Goal: Task Accomplishment & Management: Manage account settings

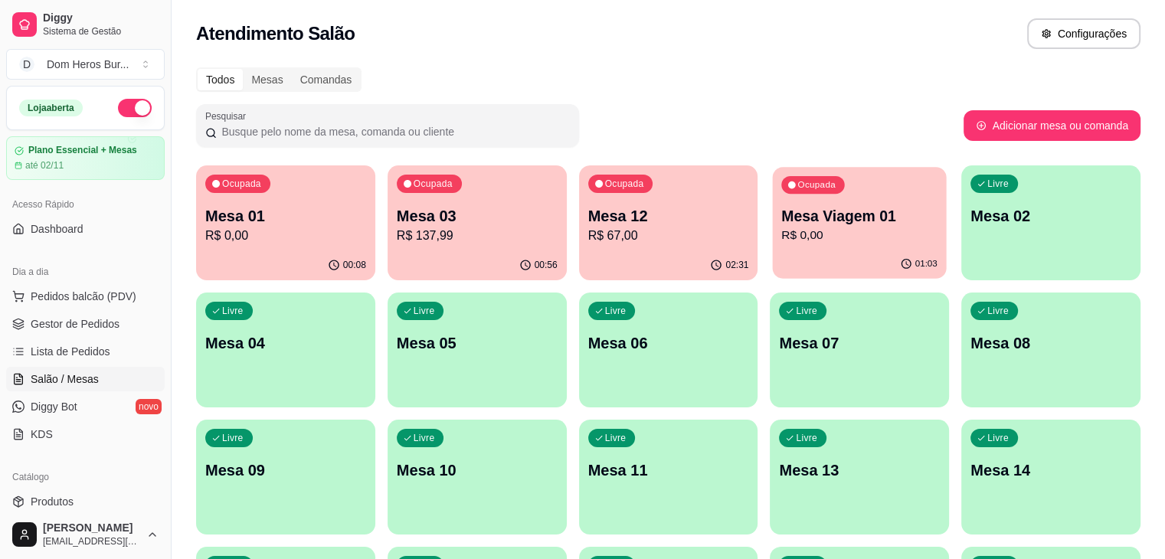
click at [788, 200] on div "Ocupada Mesa Viagem 01 R$ 0,00" at bounding box center [860, 208] width 174 height 83
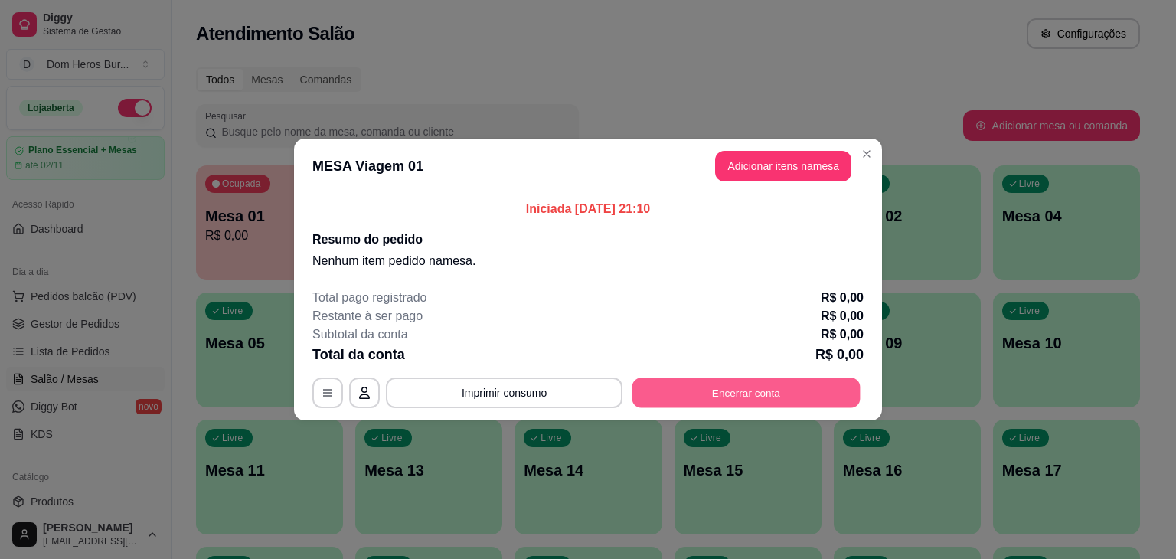
click at [763, 402] on button "Encerrar conta" at bounding box center [747, 393] width 228 height 30
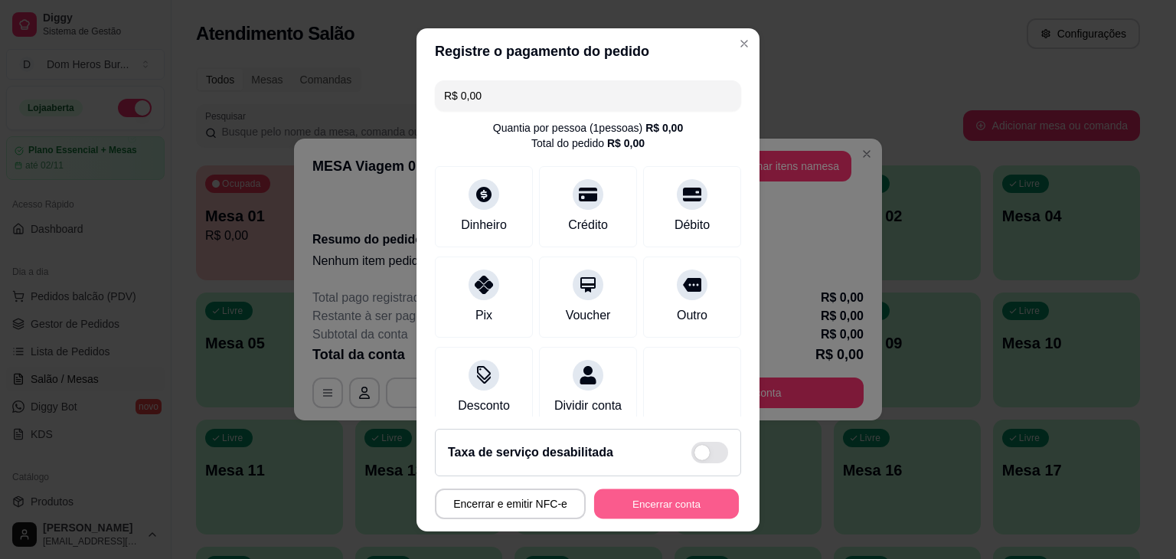
click at [688, 502] on button "Encerrar conta" at bounding box center [666, 504] width 145 height 30
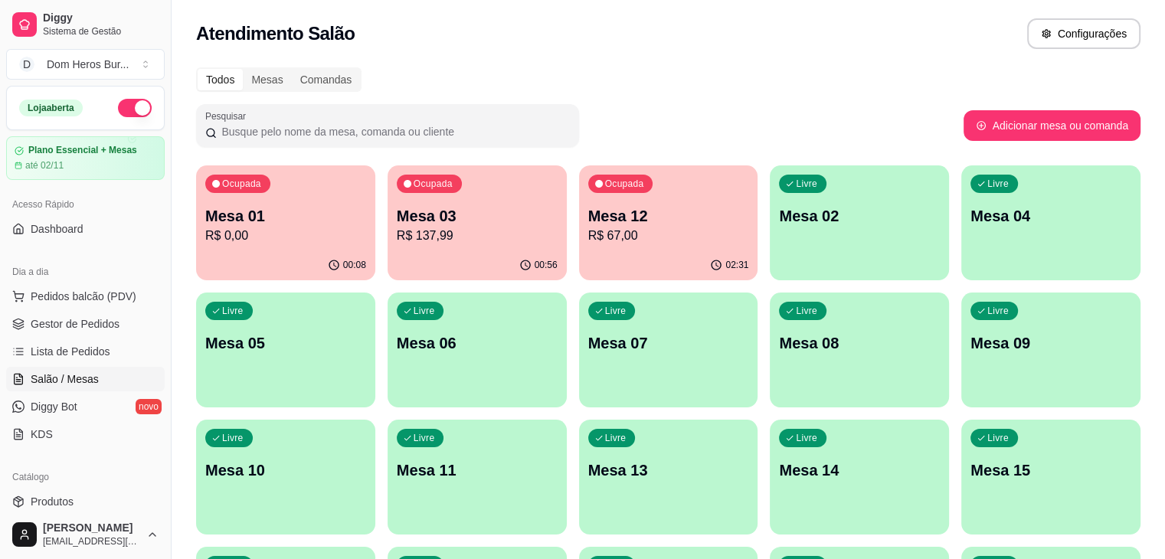
click at [579, 251] on div "02:31" at bounding box center [668, 265] width 179 height 30
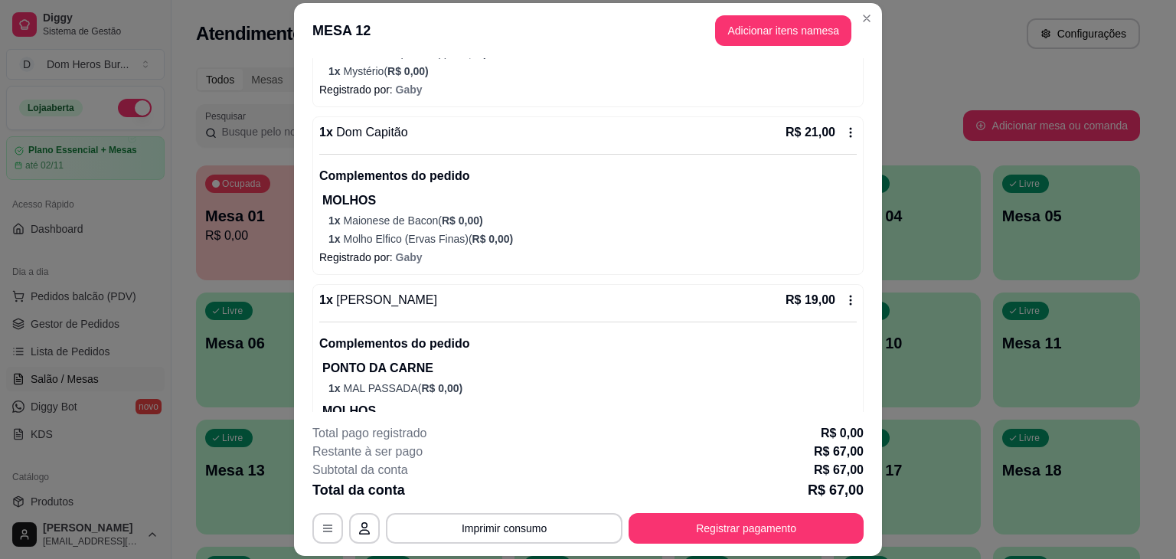
scroll to position [493, 0]
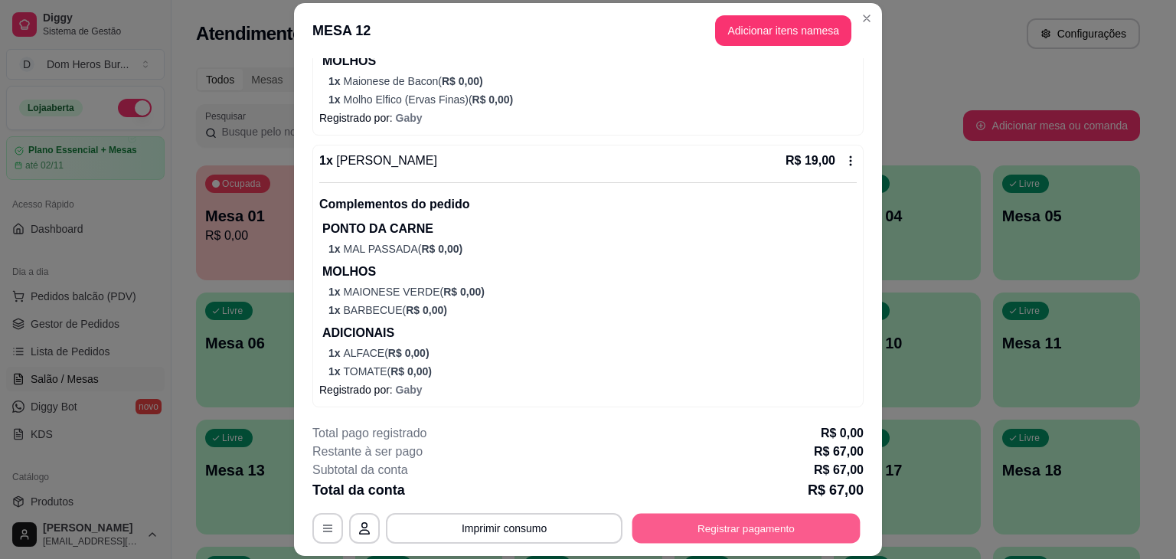
click at [753, 522] on button "Registrar pagamento" at bounding box center [747, 529] width 228 height 30
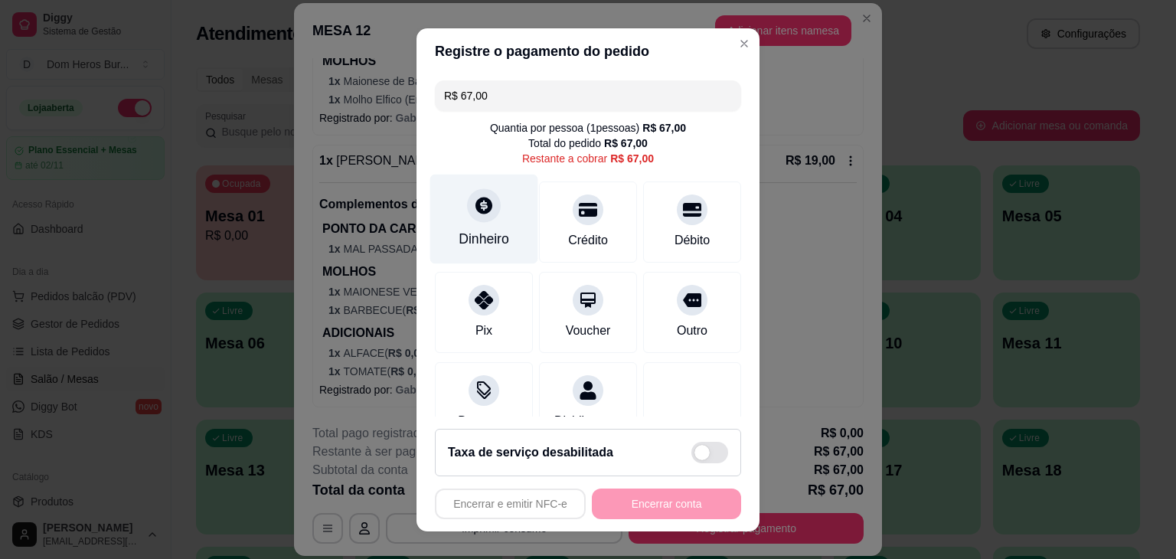
click at [456, 215] on div "Dinheiro" at bounding box center [484, 219] width 108 height 90
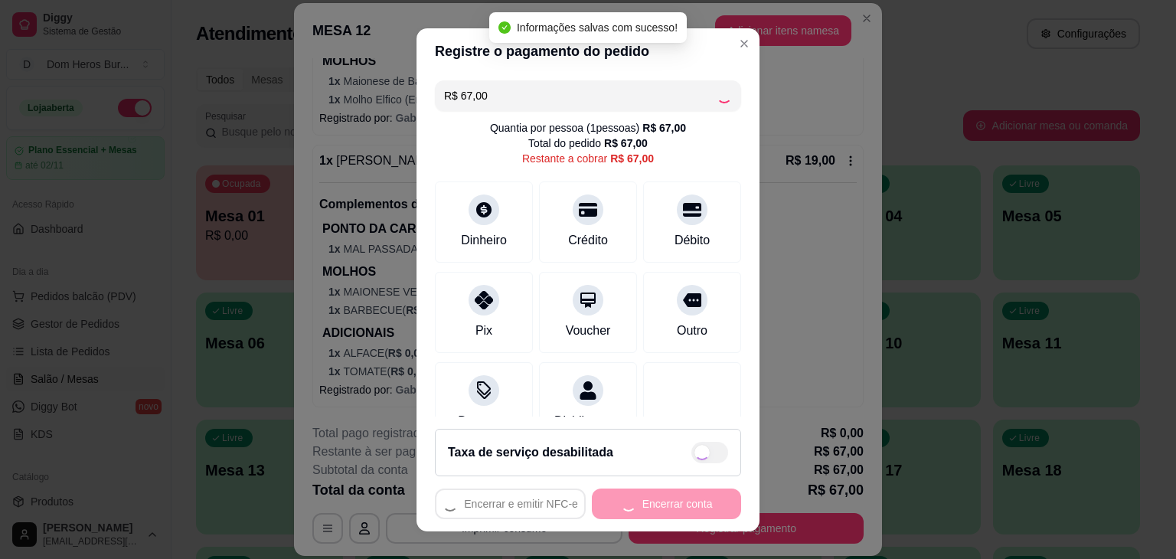
type input "R$ 0,00"
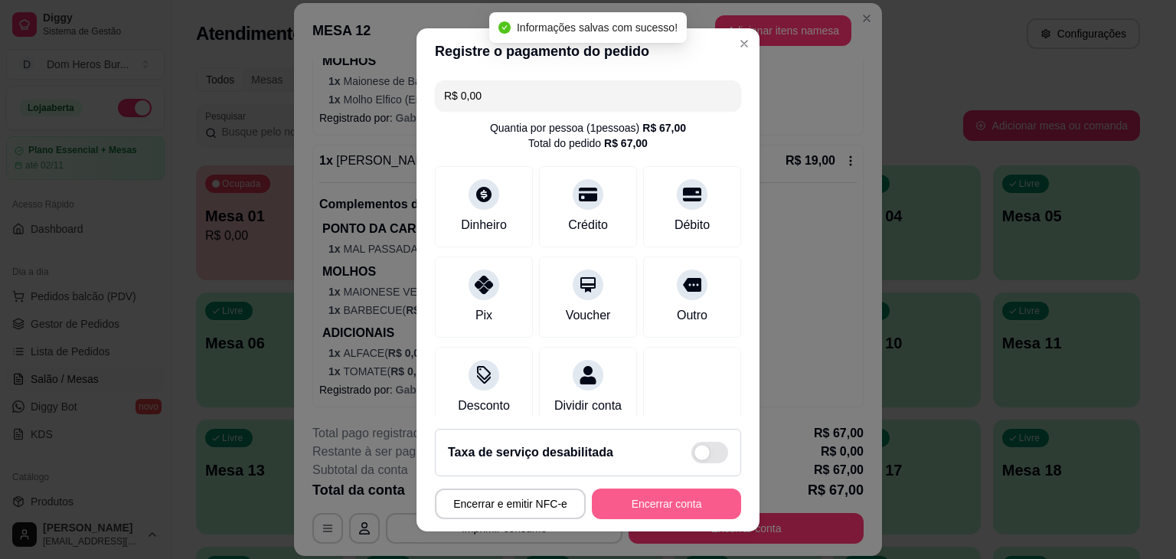
click at [634, 511] on button "Encerrar conta" at bounding box center [666, 504] width 149 height 31
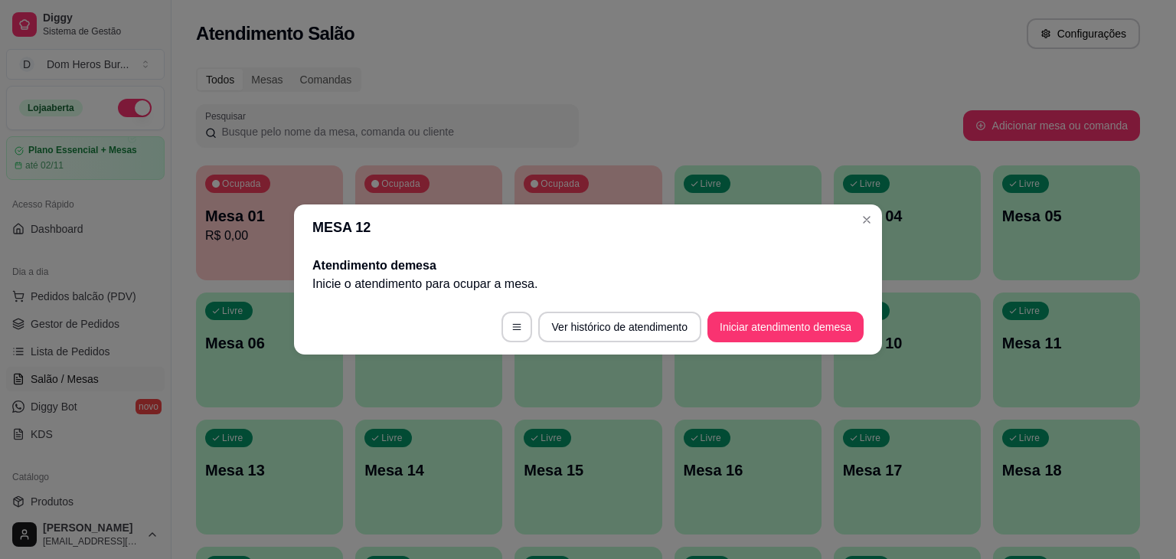
scroll to position [0, 0]
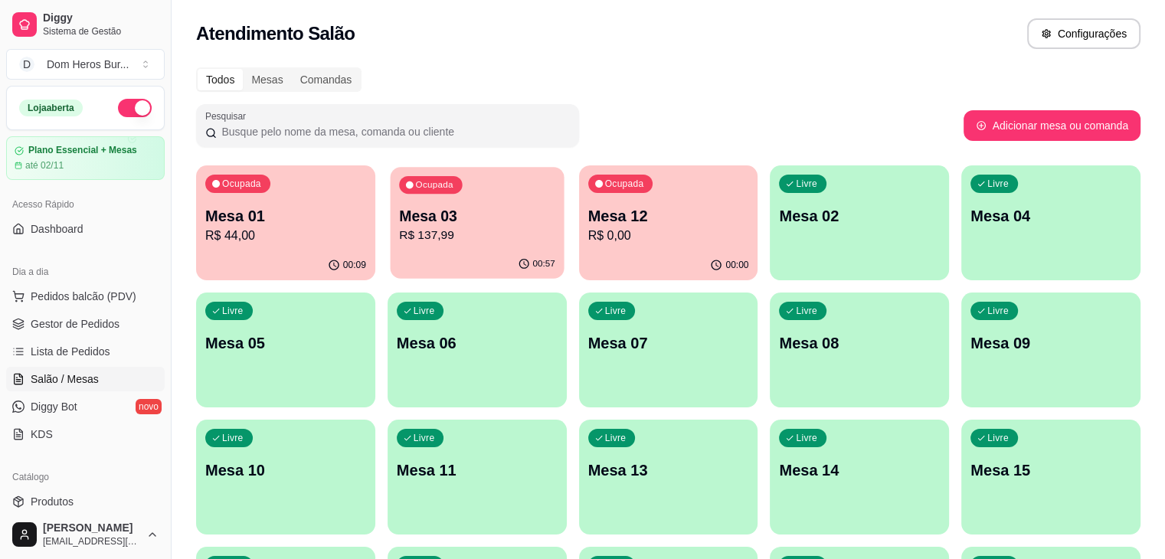
click at [443, 210] on p "Mesa 03" at bounding box center [477, 216] width 156 height 21
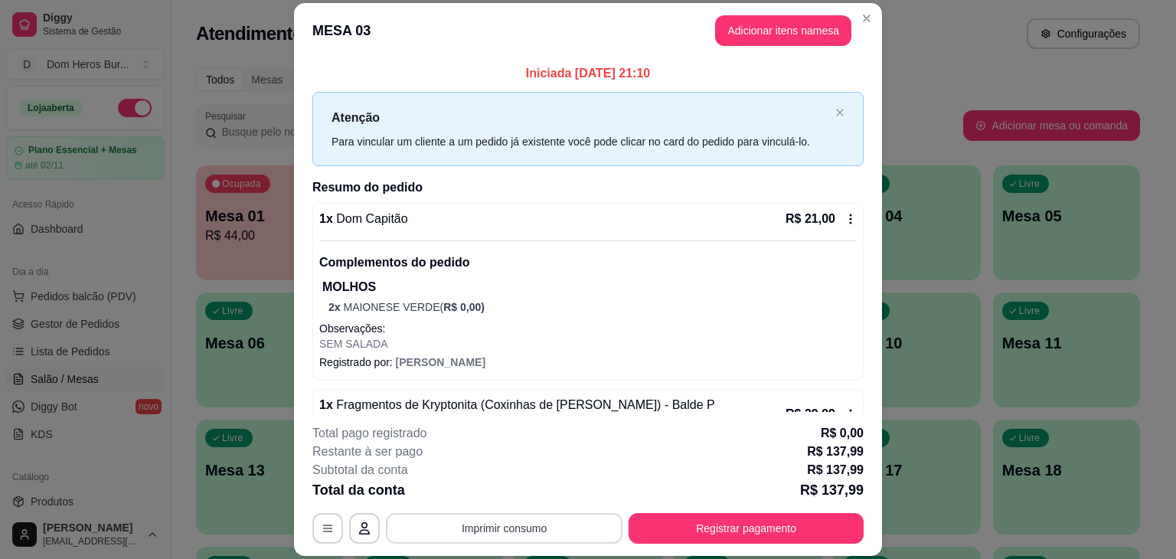
click at [531, 517] on button "Imprimir consumo" at bounding box center [504, 528] width 237 height 31
click at [502, 493] on button "IMPRESSORA" at bounding box center [503, 493] width 107 height 24
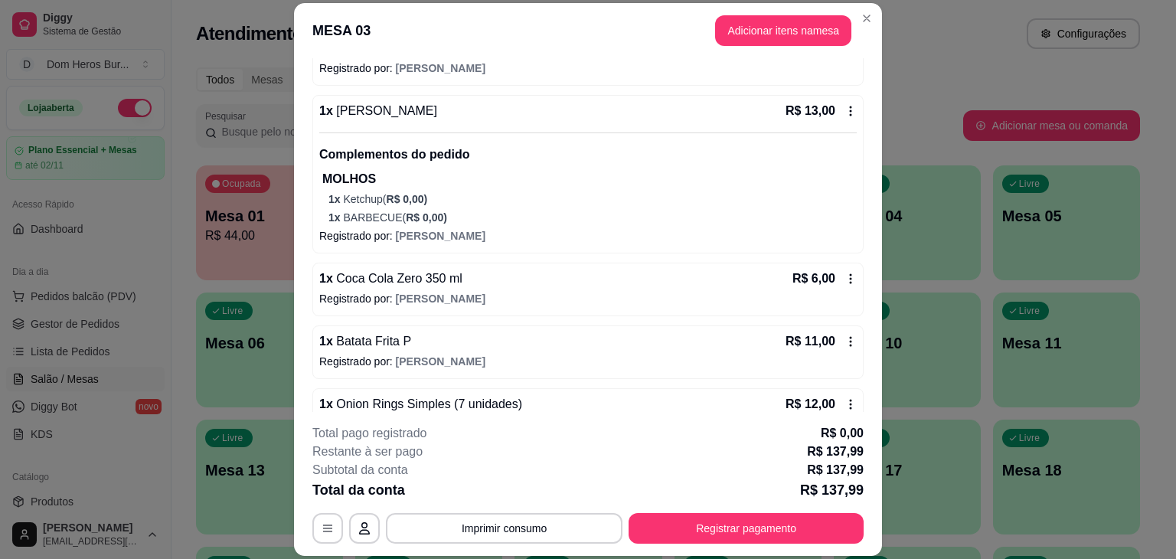
scroll to position [633, 0]
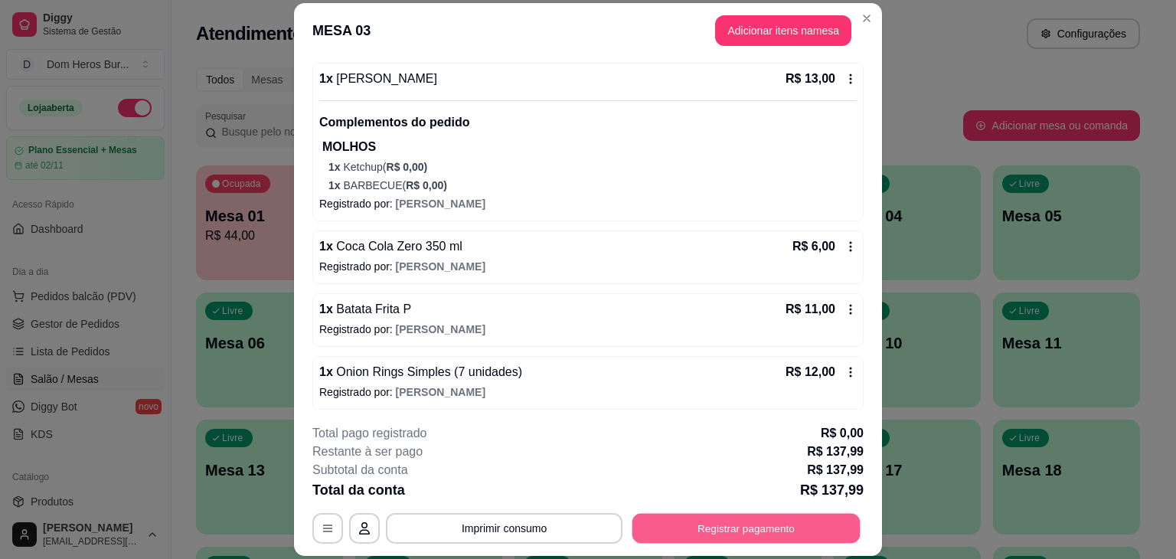
click at [829, 527] on button "Registrar pagamento" at bounding box center [747, 529] width 228 height 30
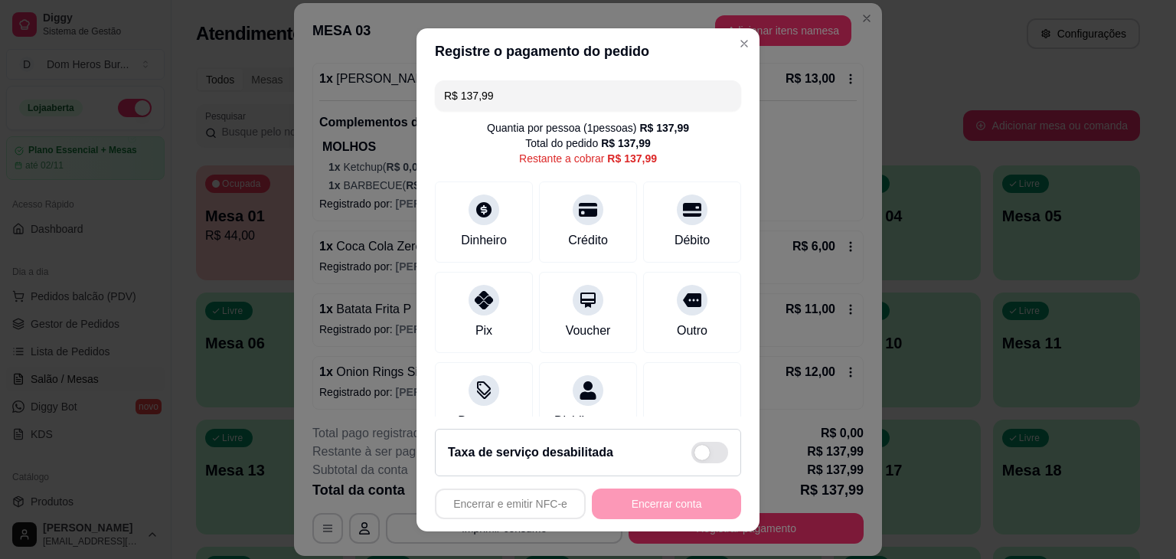
click at [692, 82] on input "R$ 137,99" at bounding box center [588, 95] width 288 height 31
click at [492, 224] on div "Dinheiro" at bounding box center [484, 219] width 108 height 90
click at [500, 318] on div "Pix" at bounding box center [484, 309] width 108 height 90
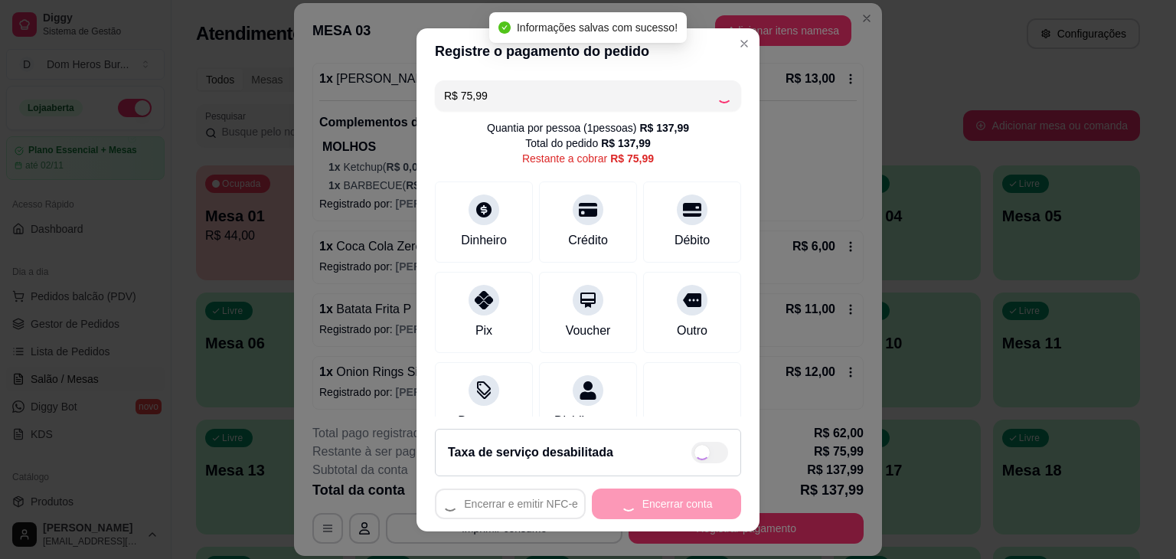
type input "R$ 0,00"
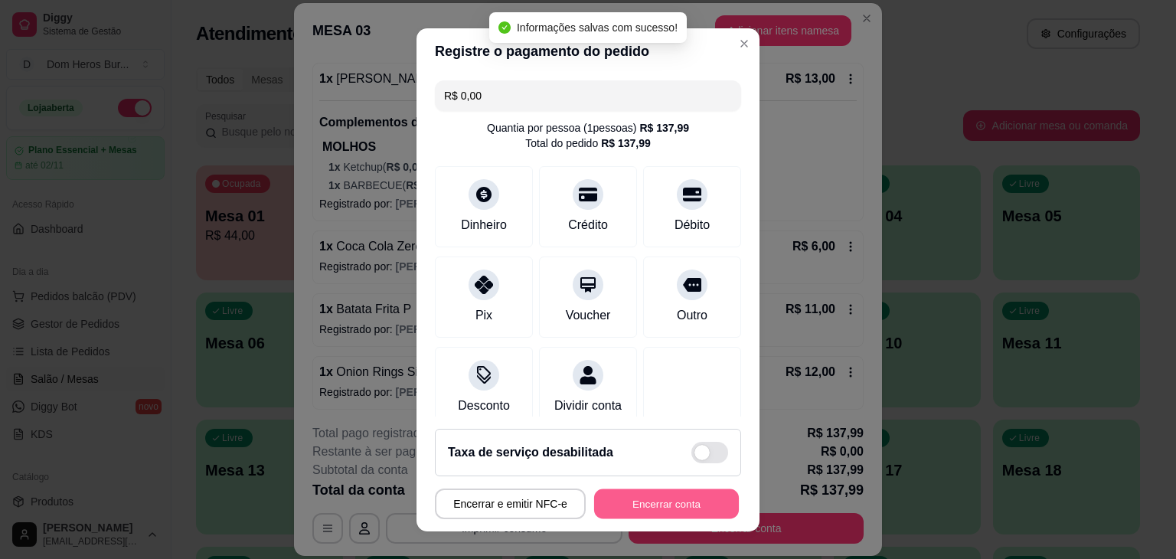
click at [650, 504] on button "Encerrar conta" at bounding box center [666, 504] width 145 height 30
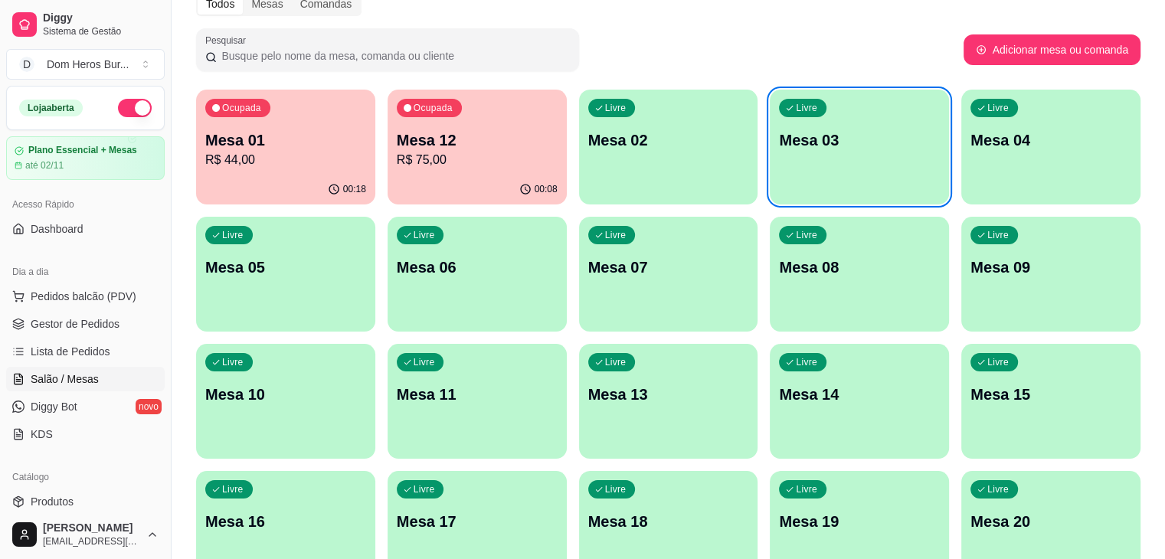
scroll to position [0, 0]
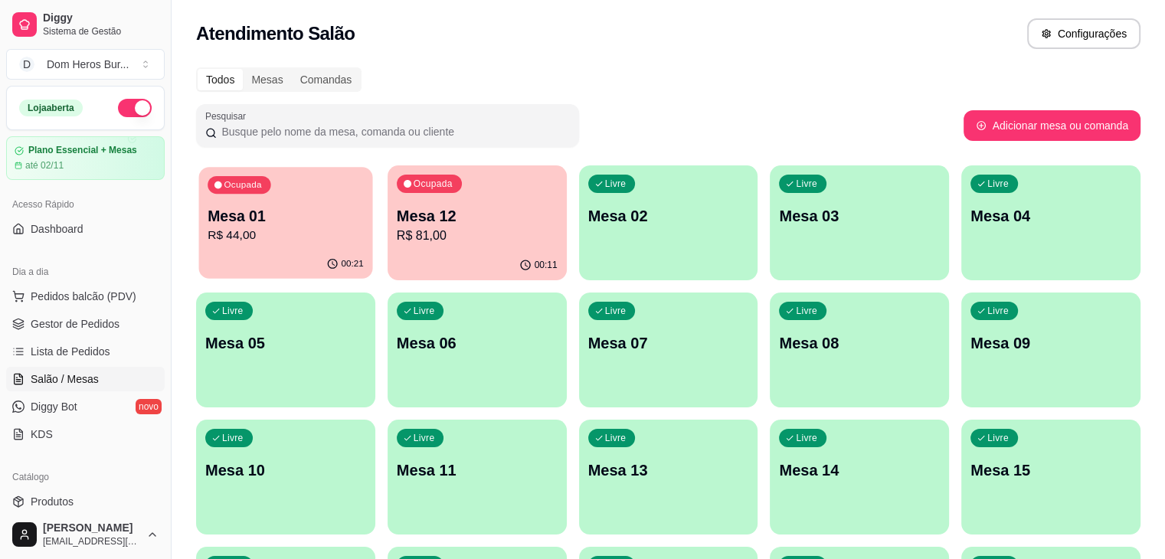
click at [220, 225] on p "Mesa 01" at bounding box center [286, 216] width 156 height 21
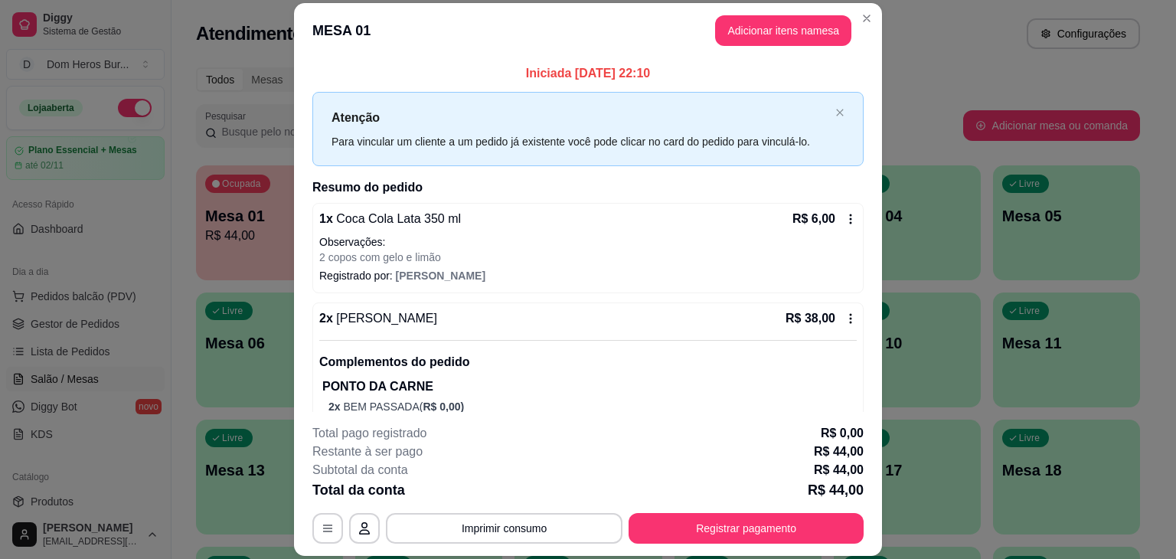
click at [713, 550] on footer "**********" at bounding box center [588, 484] width 588 height 144
click at [650, 522] on button "Registrar pagamento" at bounding box center [747, 529] width 228 height 30
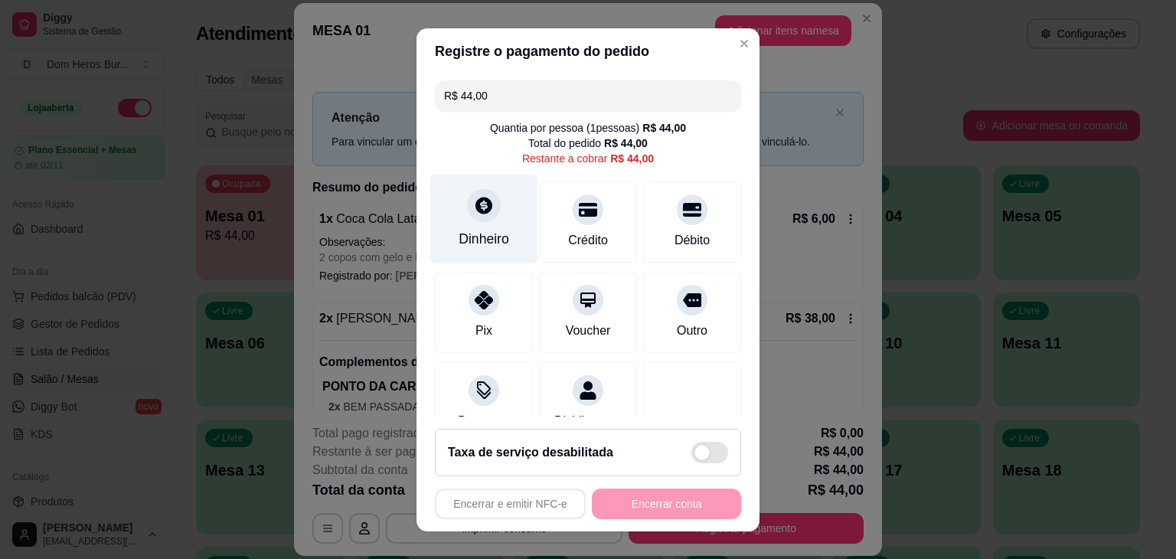
click at [489, 250] on div "Dinheiro" at bounding box center [484, 219] width 108 height 90
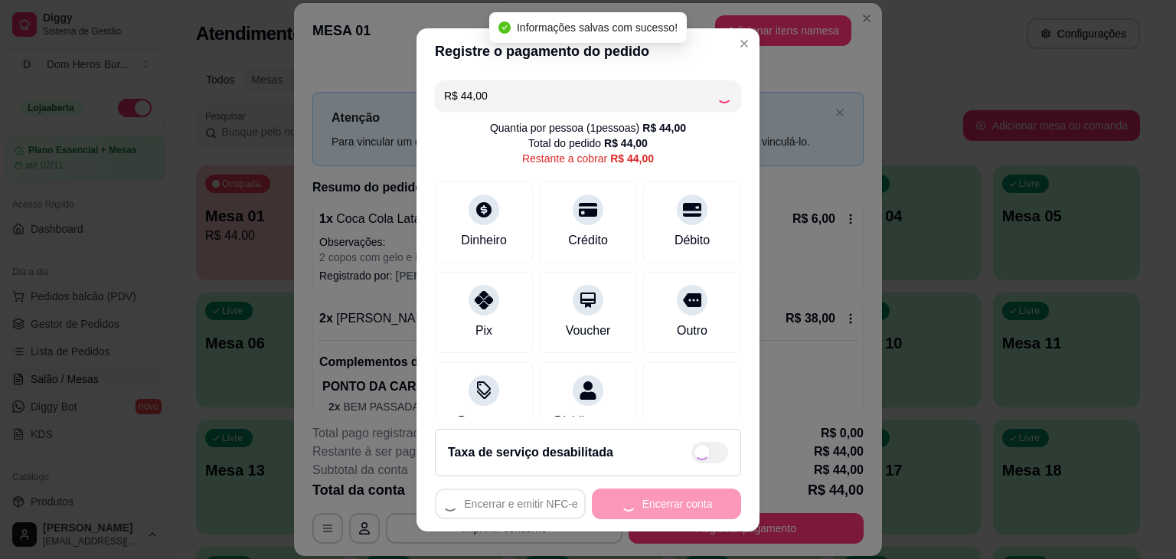
type input "R$ 0,00"
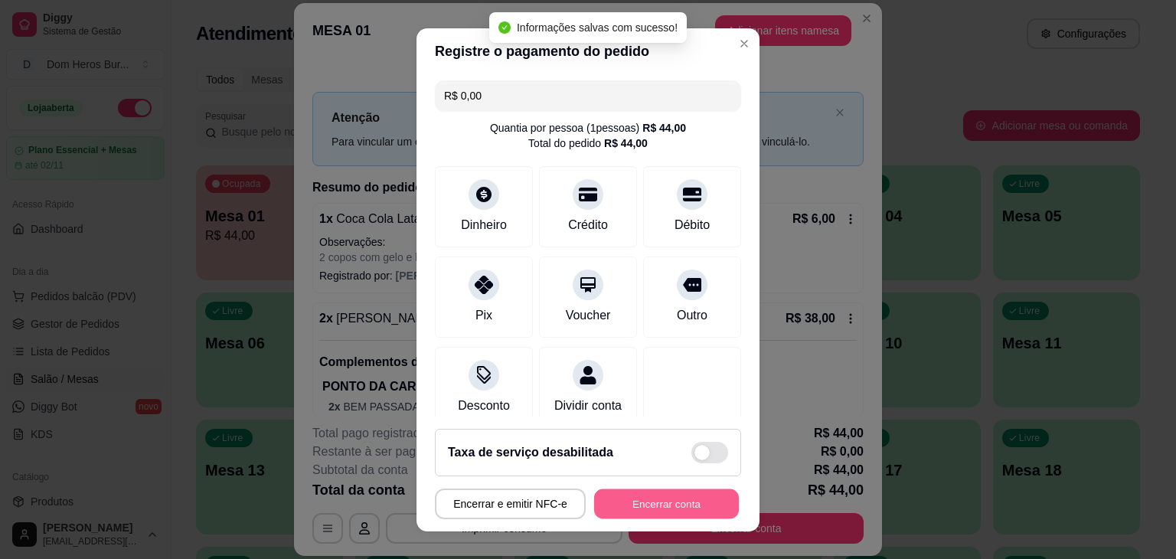
click at [621, 492] on button "Encerrar conta" at bounding box center [666, 504] width 145 height 30
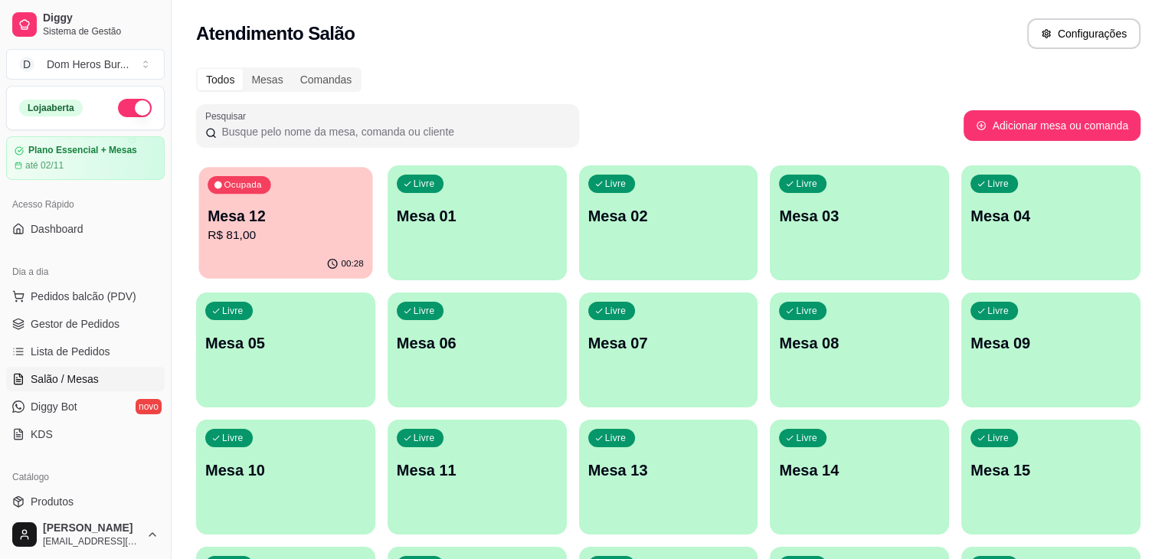
click at [296, 234] on p "R$ 81,00" at bounding box center [286, 236] width 156 height 18
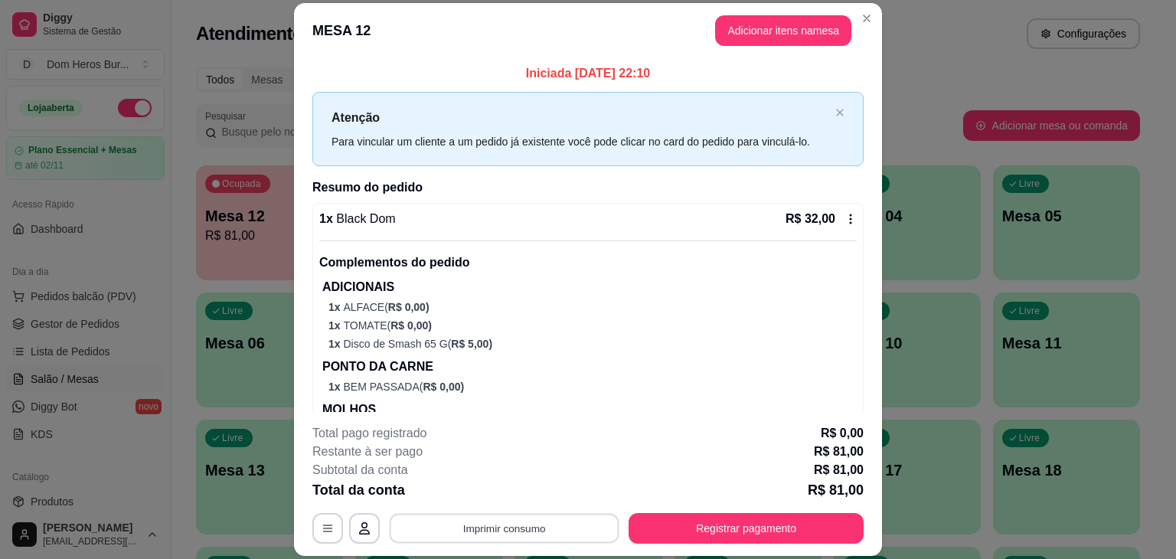
click at [424, 542] on button "Imprimir consumo" at bounding box center [505, 529] width 230 height 30
click at [456, 484] on button "IMPRESSORA" at bounding box center [503, 493] width 107 height 24
